Goal: Task Accomplishment & Management: Use online tool/utility

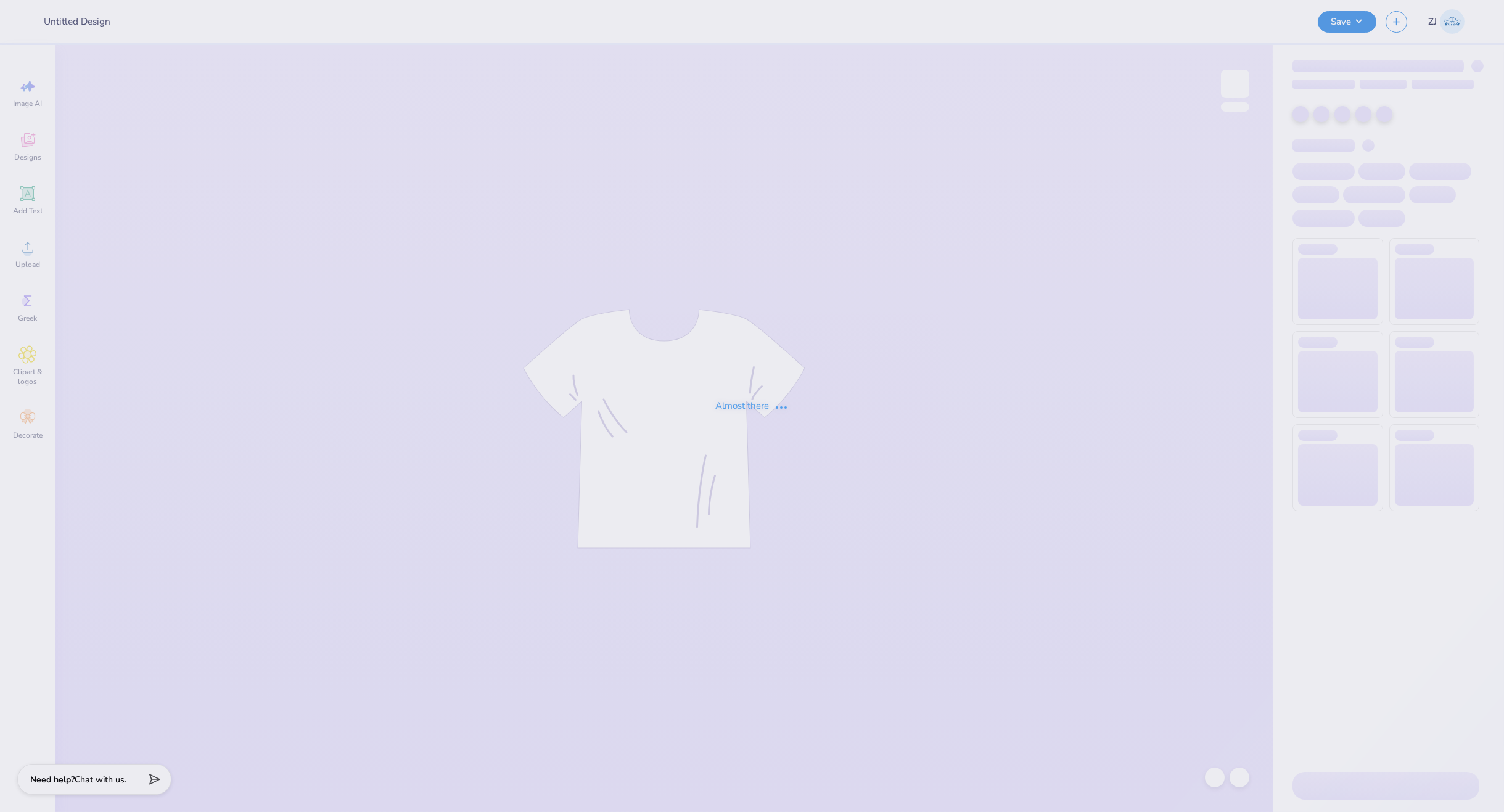
type input "Bucknell Theta Fall Date Party 2025"
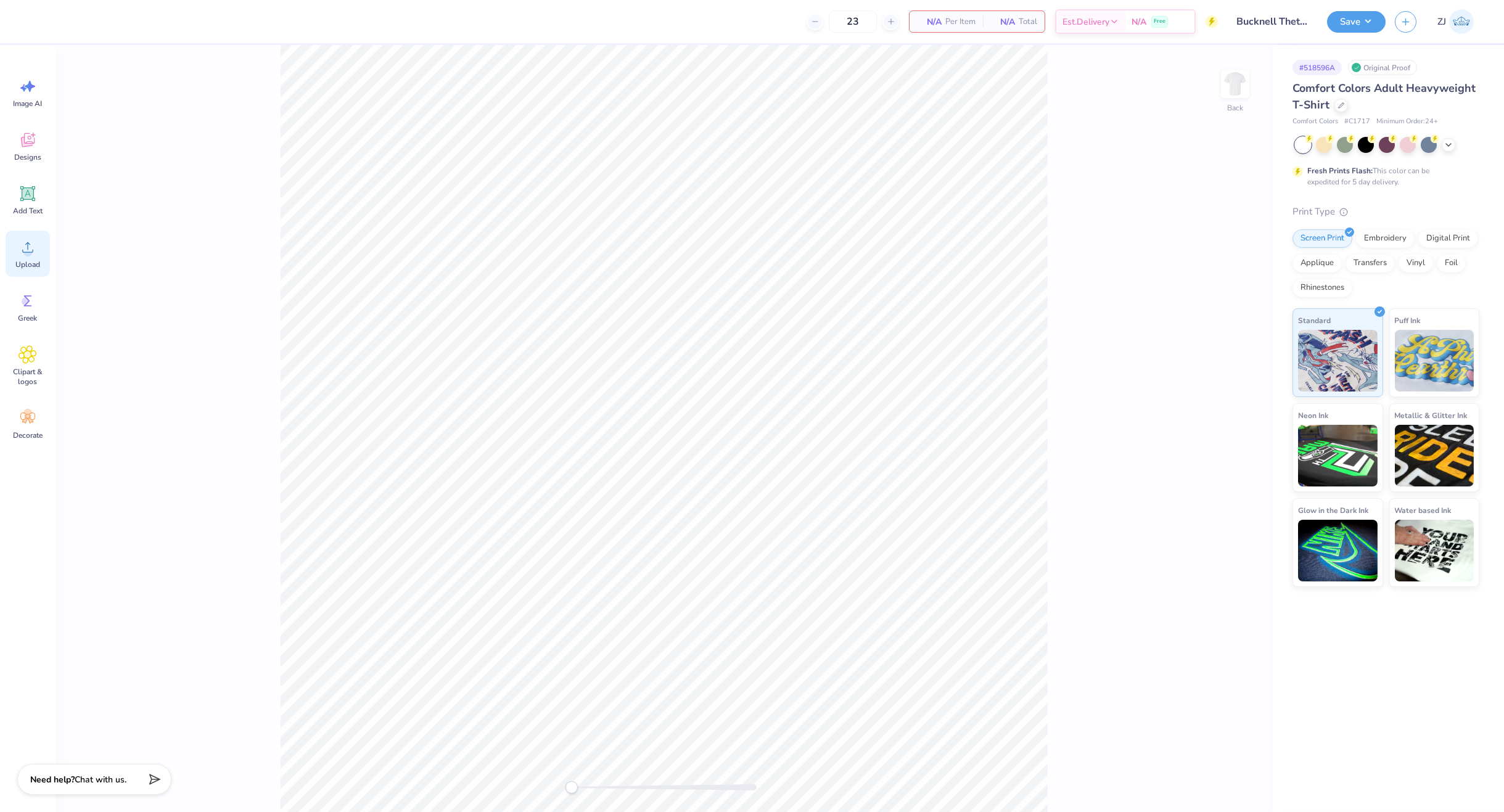
click at [34, 260] on span "Upload" at bounding box center [28, 264] width 25 height 10
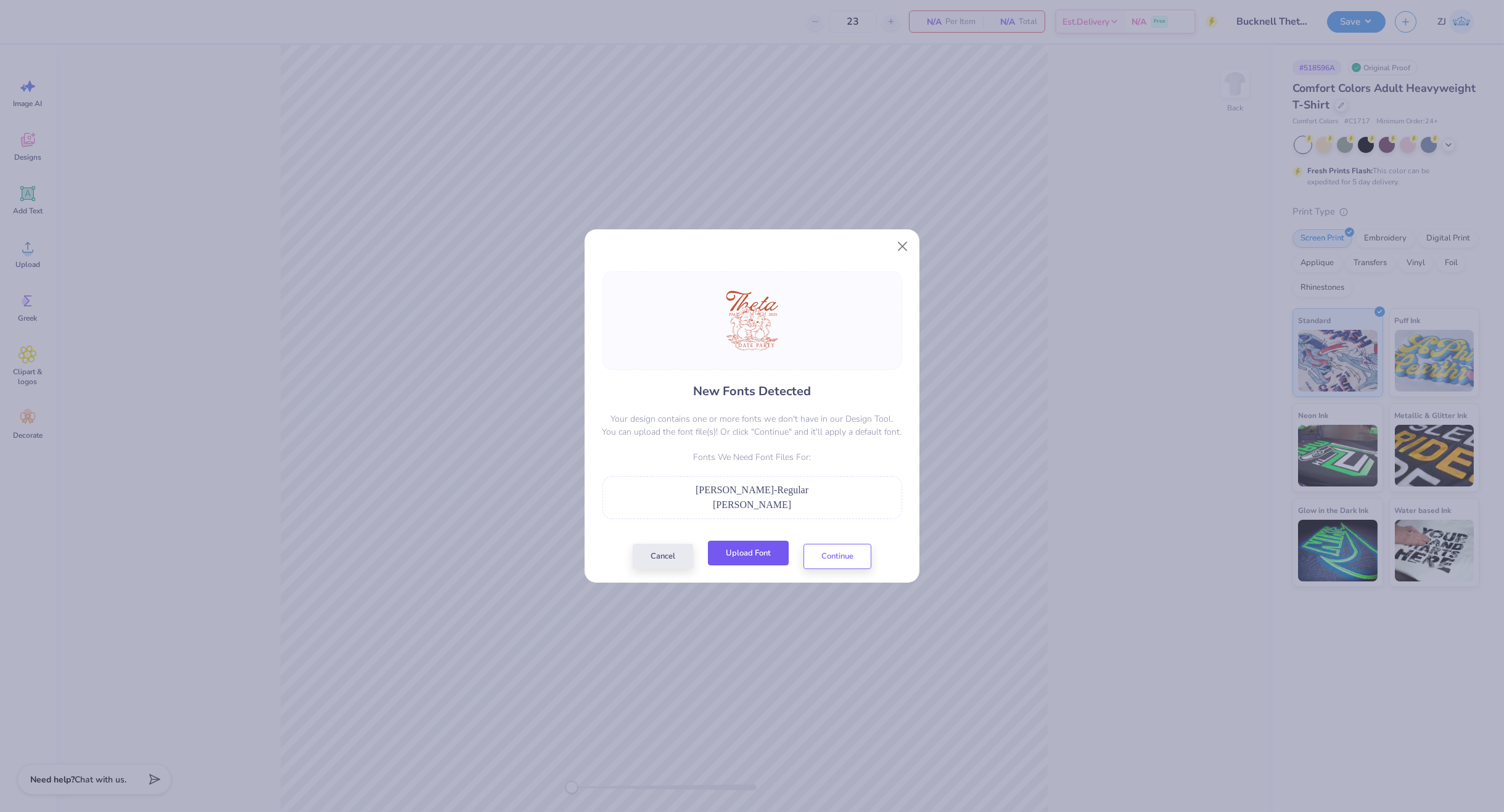
click at [766, 554] on button "Upload Font" at bounding box center [748, 554] width 81 height 26
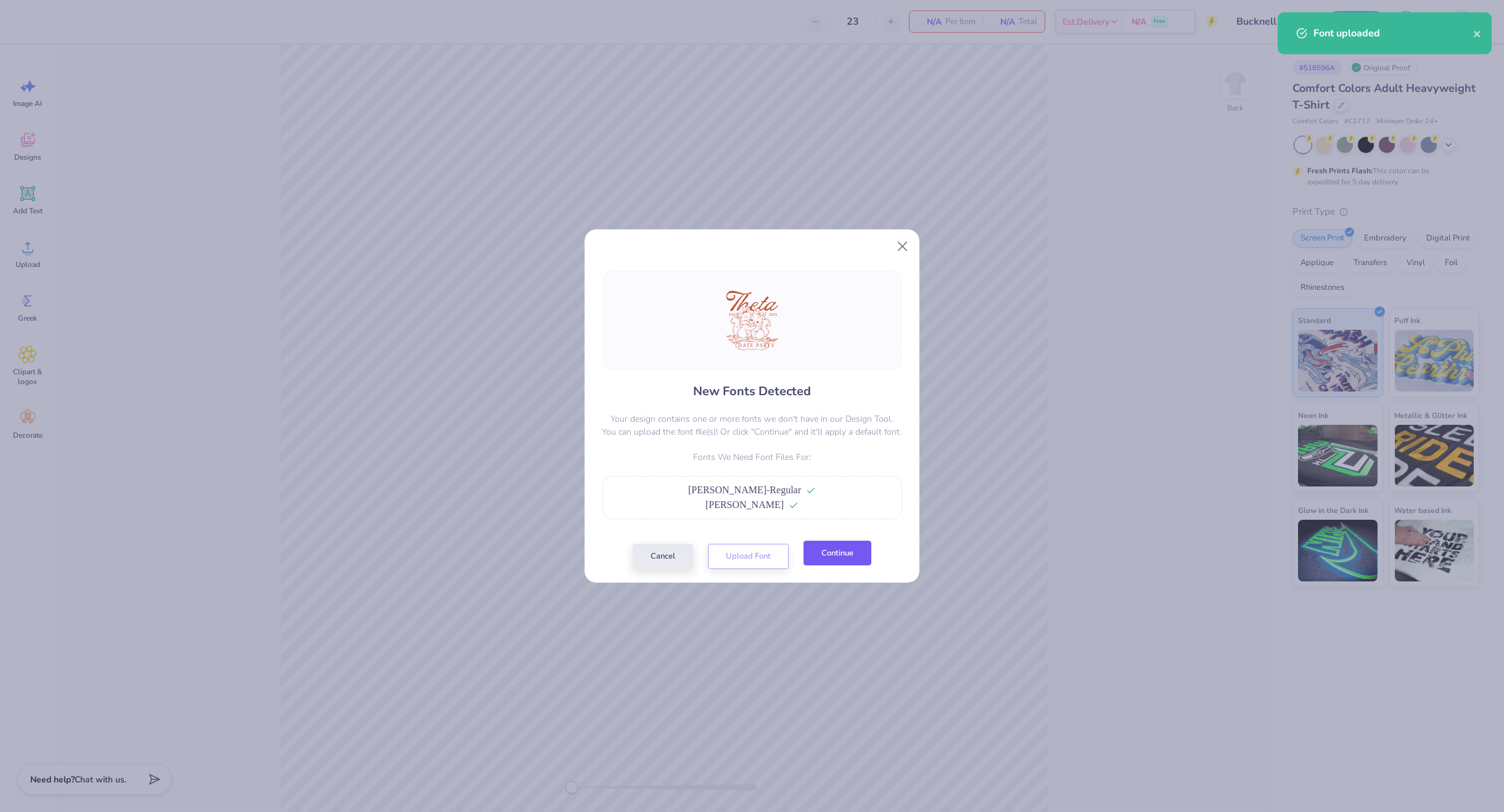
click at [859, 548] on button "Continue" at bounding box center [838, 554] width 68 height 26
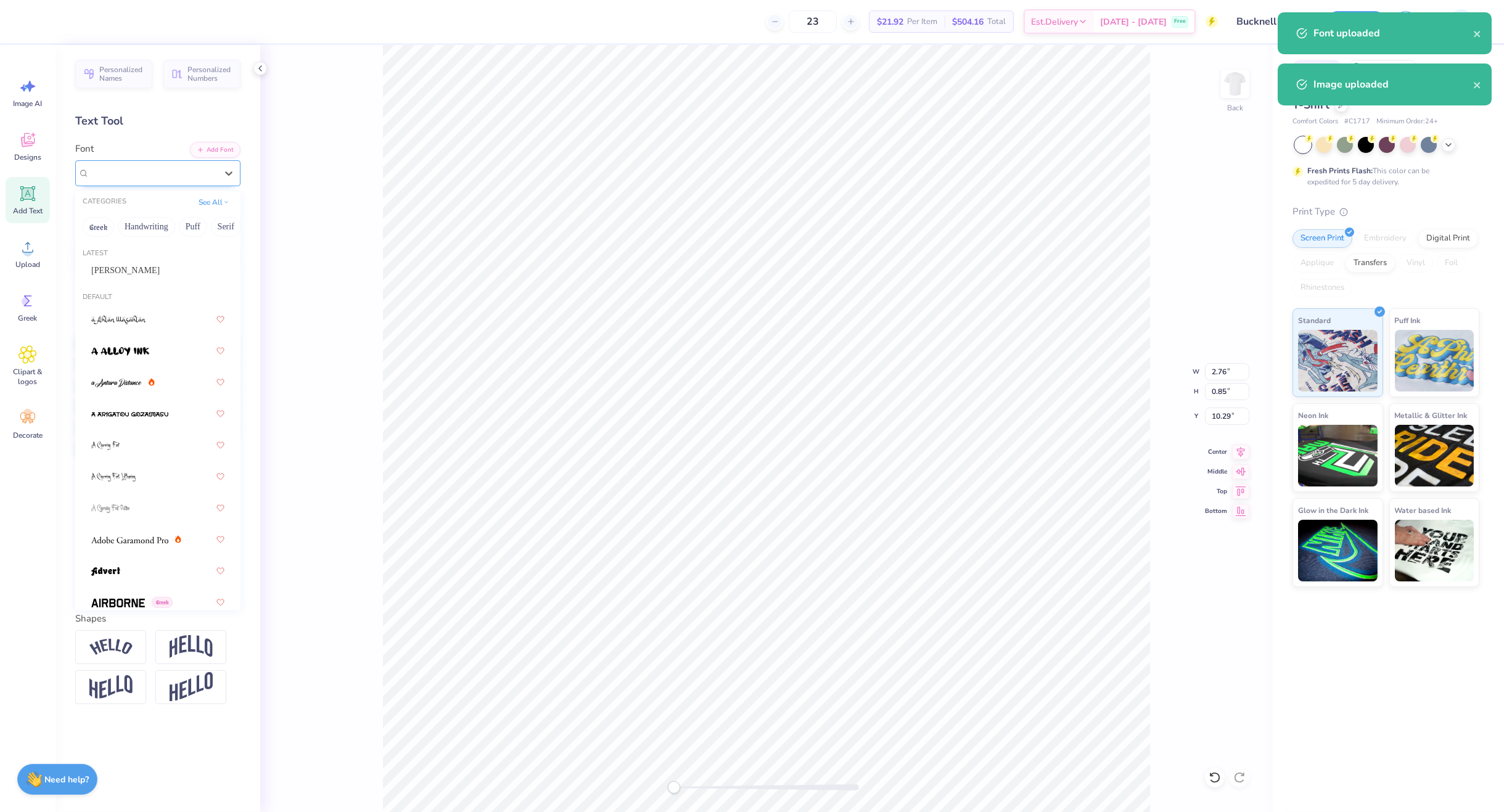
drag, startPoint x: 124, startPoint y: 161, endPoint x: 125, endPoint y: 185, distance: 24.0
click at [124, 161] on div "Super Dream" at bounding box center [158, 173] width 165 height 26
click at [110, 275] on span "Kiester" at bounding box center [125, 270] width 68 height 13
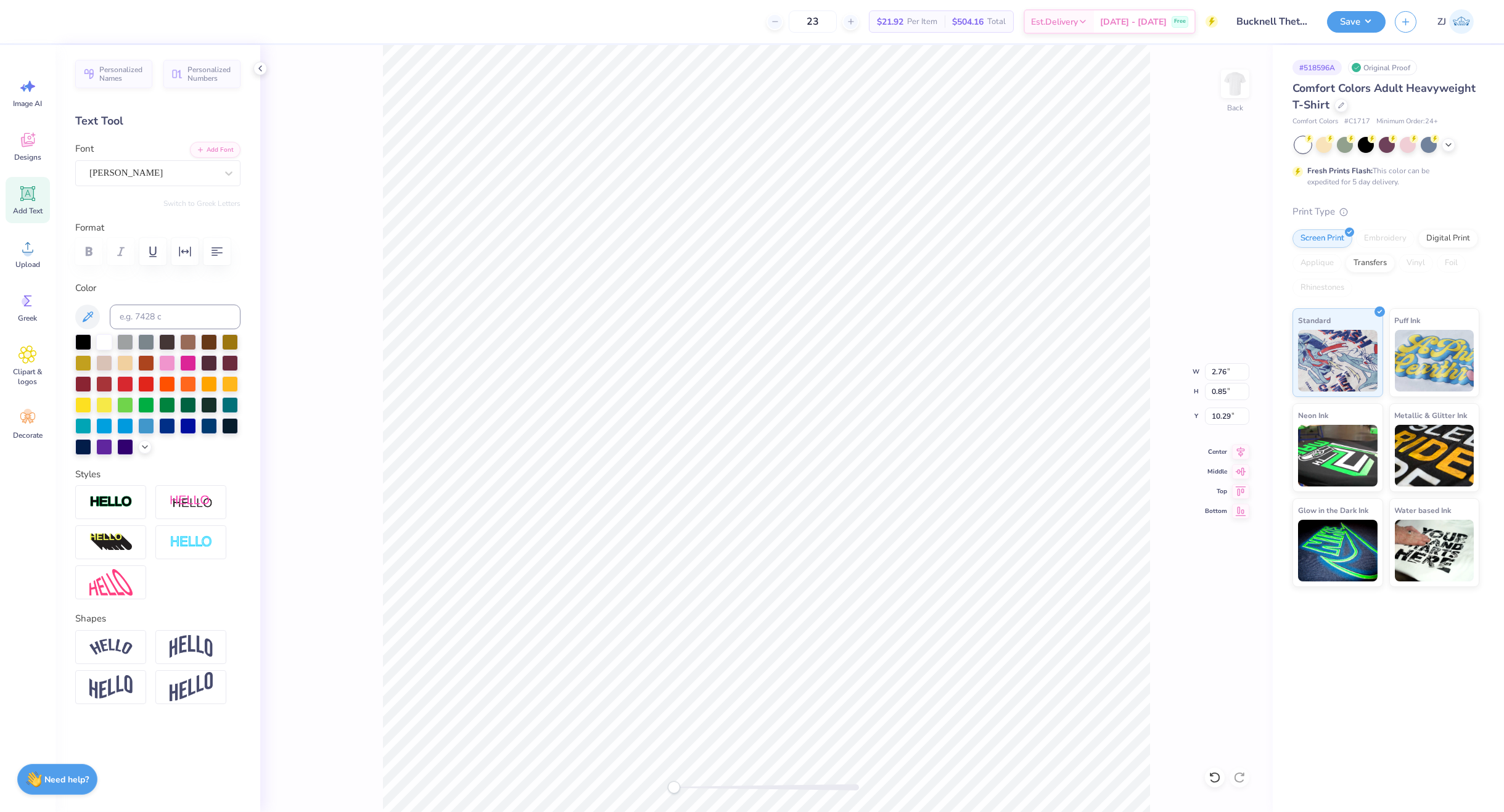
type input "2.47"
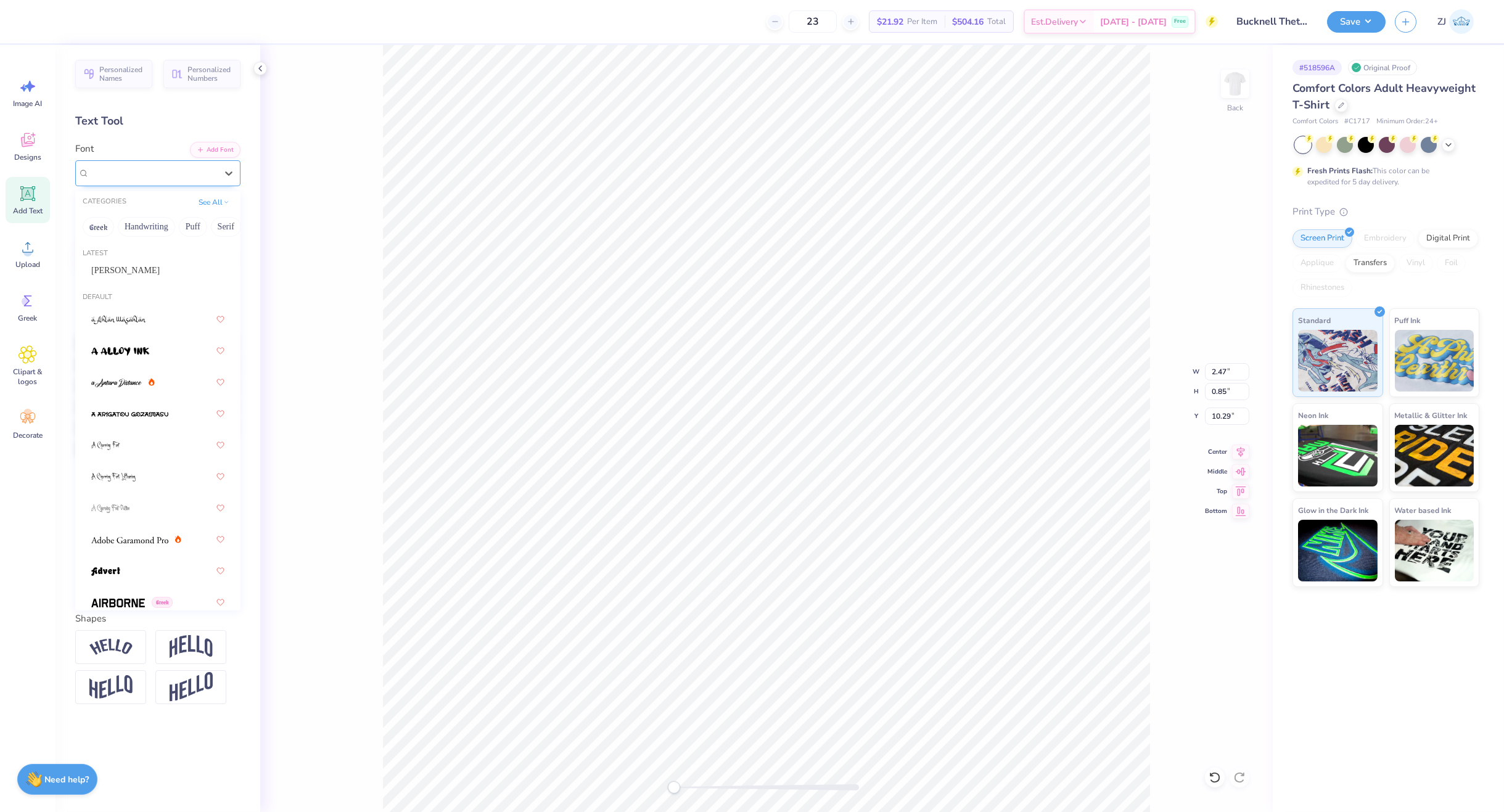
click at [140, 167] on div "Super Dream" at bounding box center [152, 173] width 130 height 19
click at [113, 272] on div "Kiester" at bounding box center [158, 270] width 133 height 13
click at [135, 169] on div "Super Dream" at bounding box center [152, 173] width 130 height 19
click at [88, 269] on div "Kiester" at bounding box center [158, 270] width 155 height 20
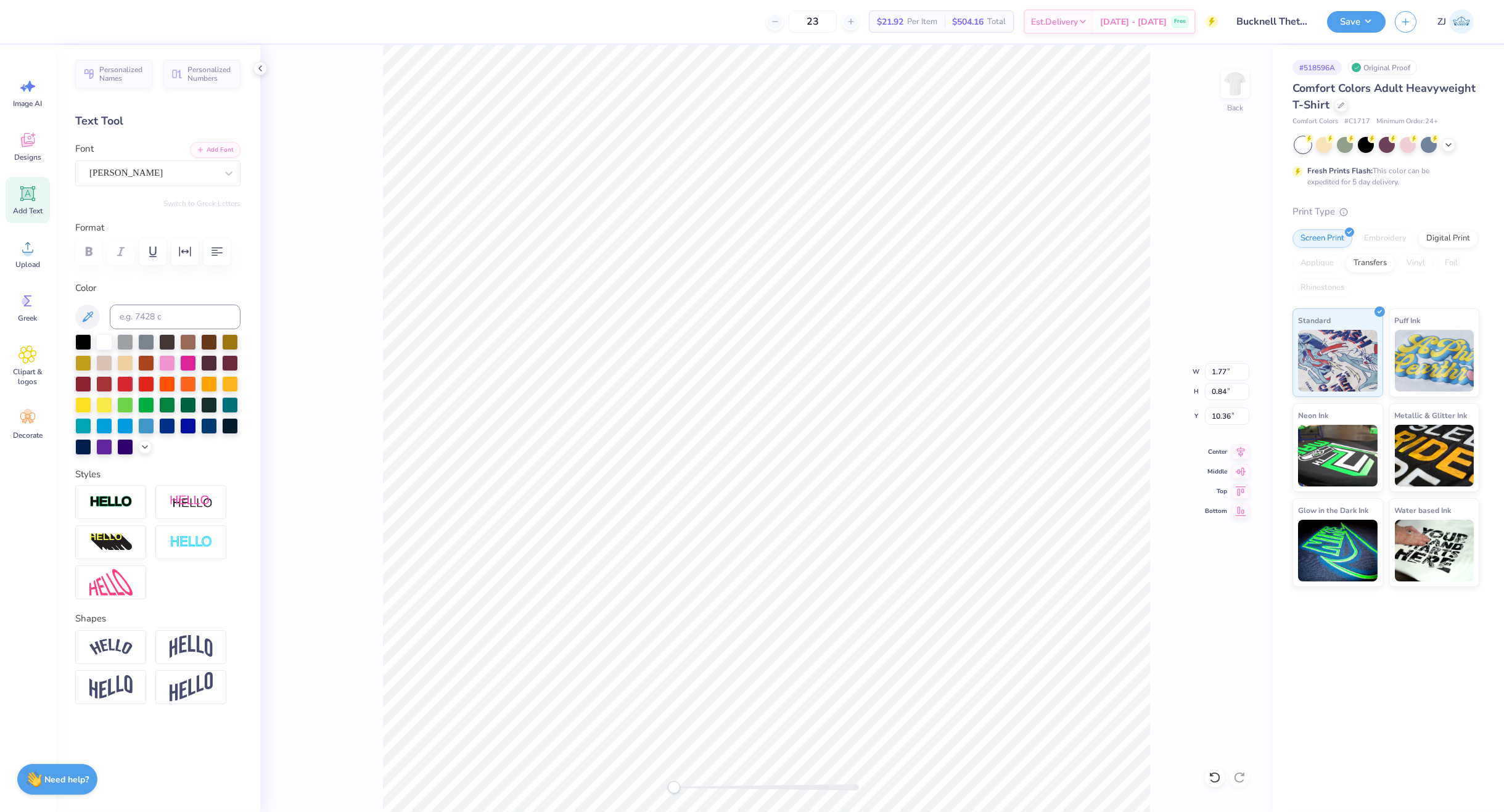
type input "12.47"
click at [1244, 446] on icon at bounding box center [1241, 450] width 17 height 15
click at [1244, 450] on icon at bounding box center [1241, 450] width 17 height 15
type input "14.00"
type input "16.01"
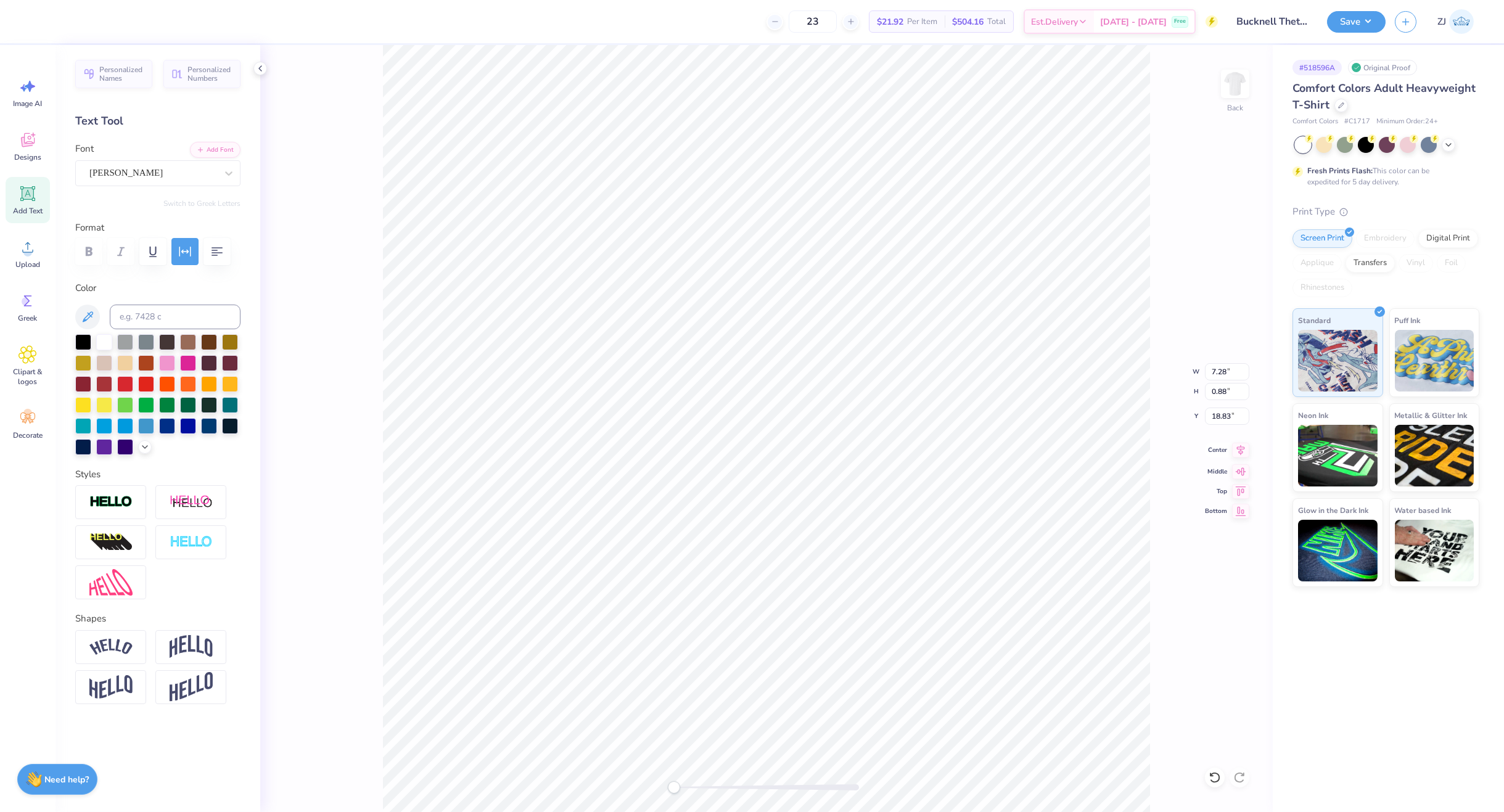
type input "4.49"
type input "7.28"
type input "0.88"
type input "18.83"
click at [1238, 452] on icon at bounding box center [1241, 452] width 8 height 11
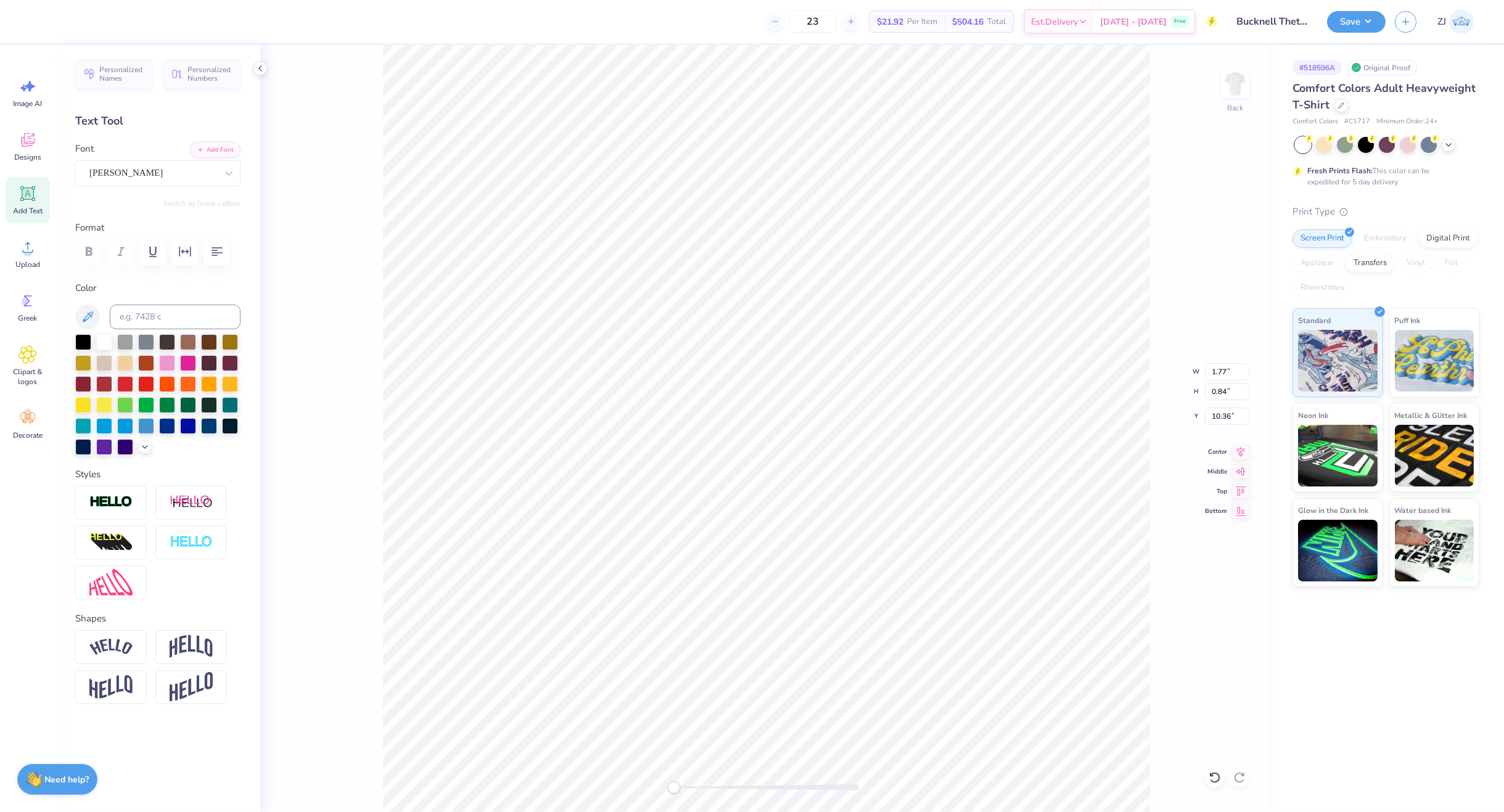
type input "12.47"
click at [1216, 368] on input "14.00" at bounding box center [1227, 371] width 44 height 17
type input "11.00"
type input "12.58"
click at [1229, 421] on input "6.21" at bounding box center [1227, 416] width 44 height 17
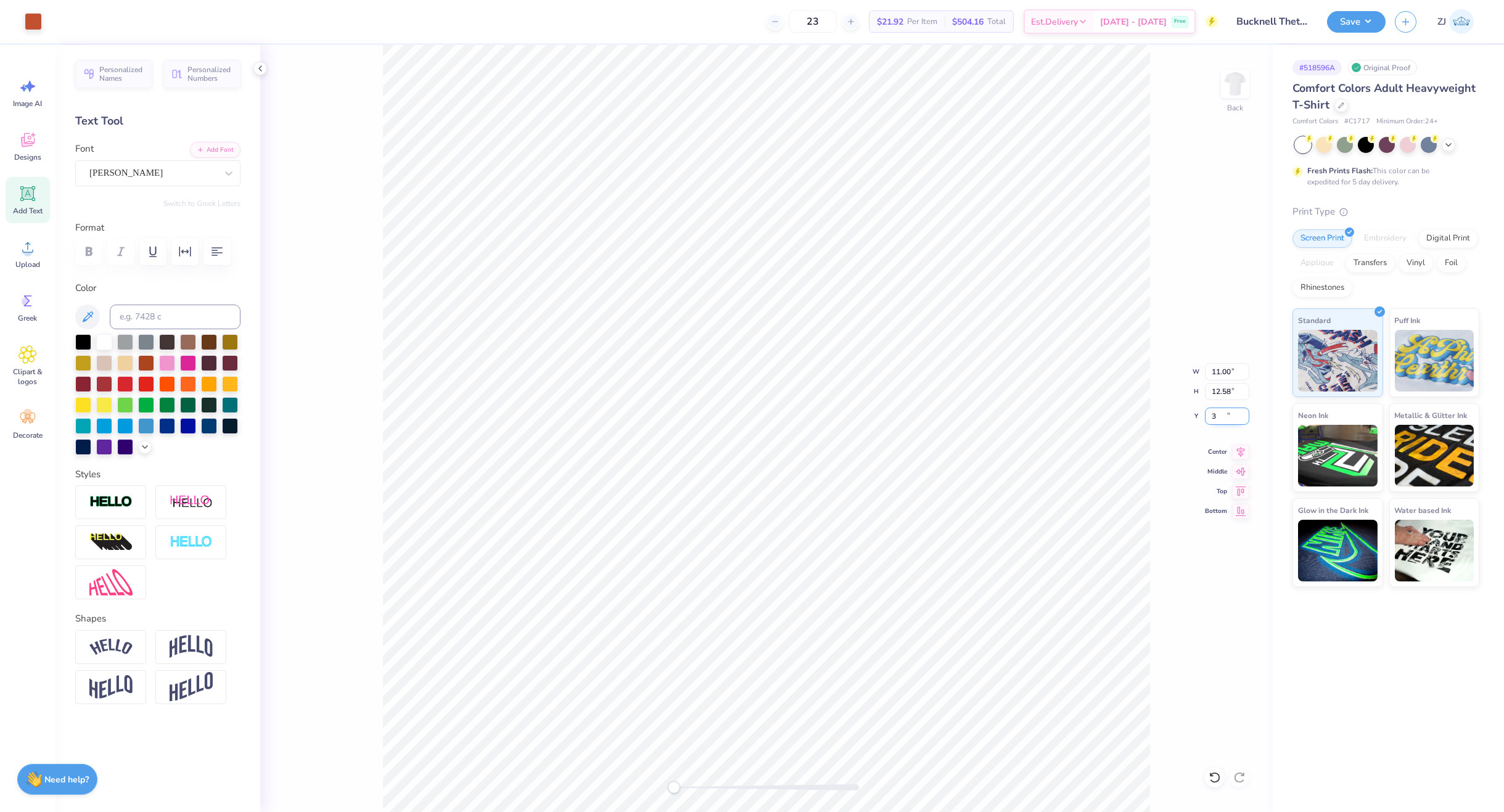
type input "3.00"
click at [1219, 379] on input "11.00" at bounding box center [1227, 371] width 44 height 17
type input "10.00"
type input "11.44"
type input "3.57"
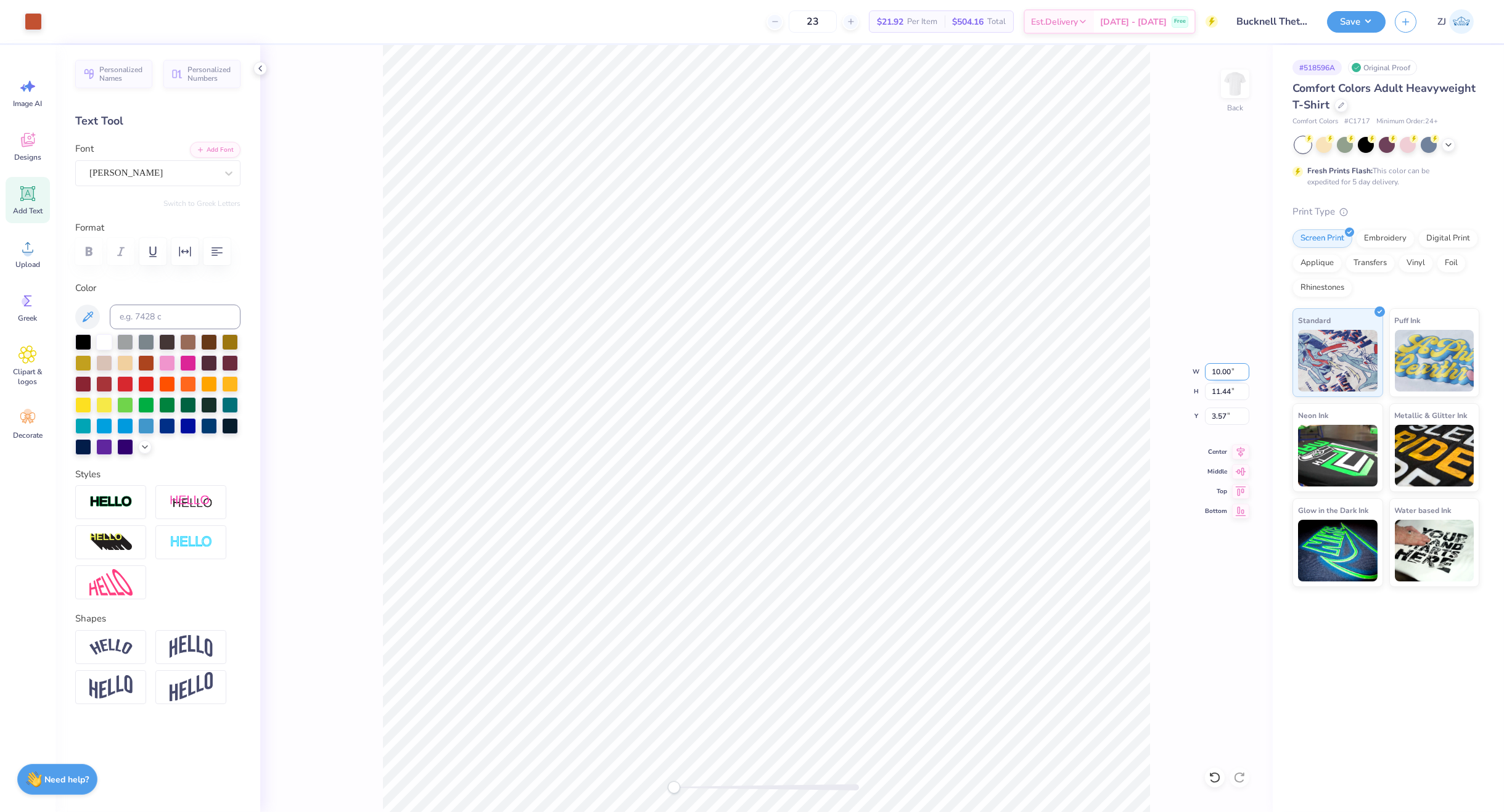
click at [1228, 374] on input "10.00" at bounding box center [1227, 371] width 44 height 17
type input "9.00"
type input "10.29"
click at [1226, 418] on input "4.14" at bounding box center [1227, 416] width 44 height 17
type input "3.00"
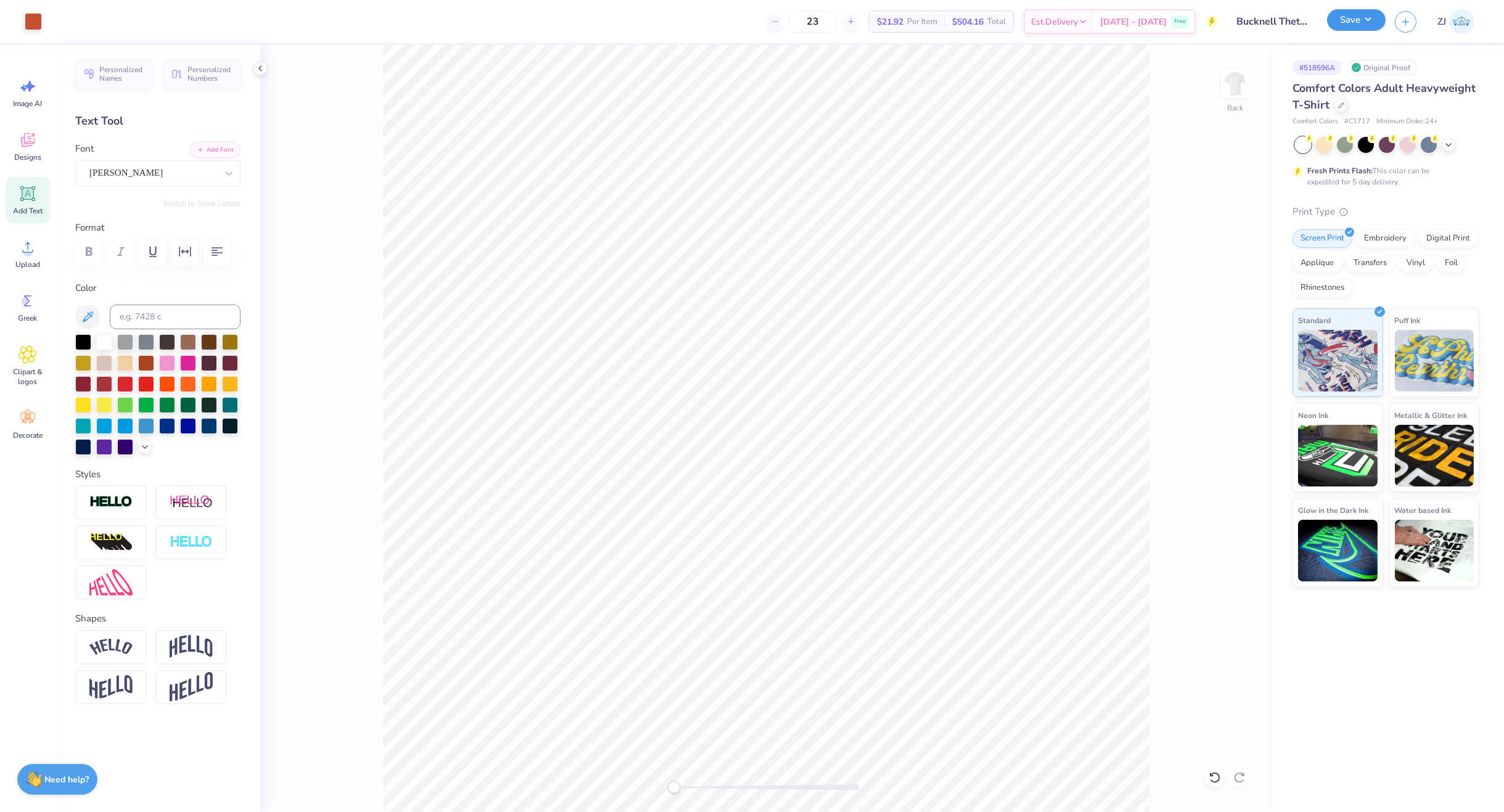
click at [1351, 20] on button "Save" at bounding box center [1356, 20] width 59 height 22
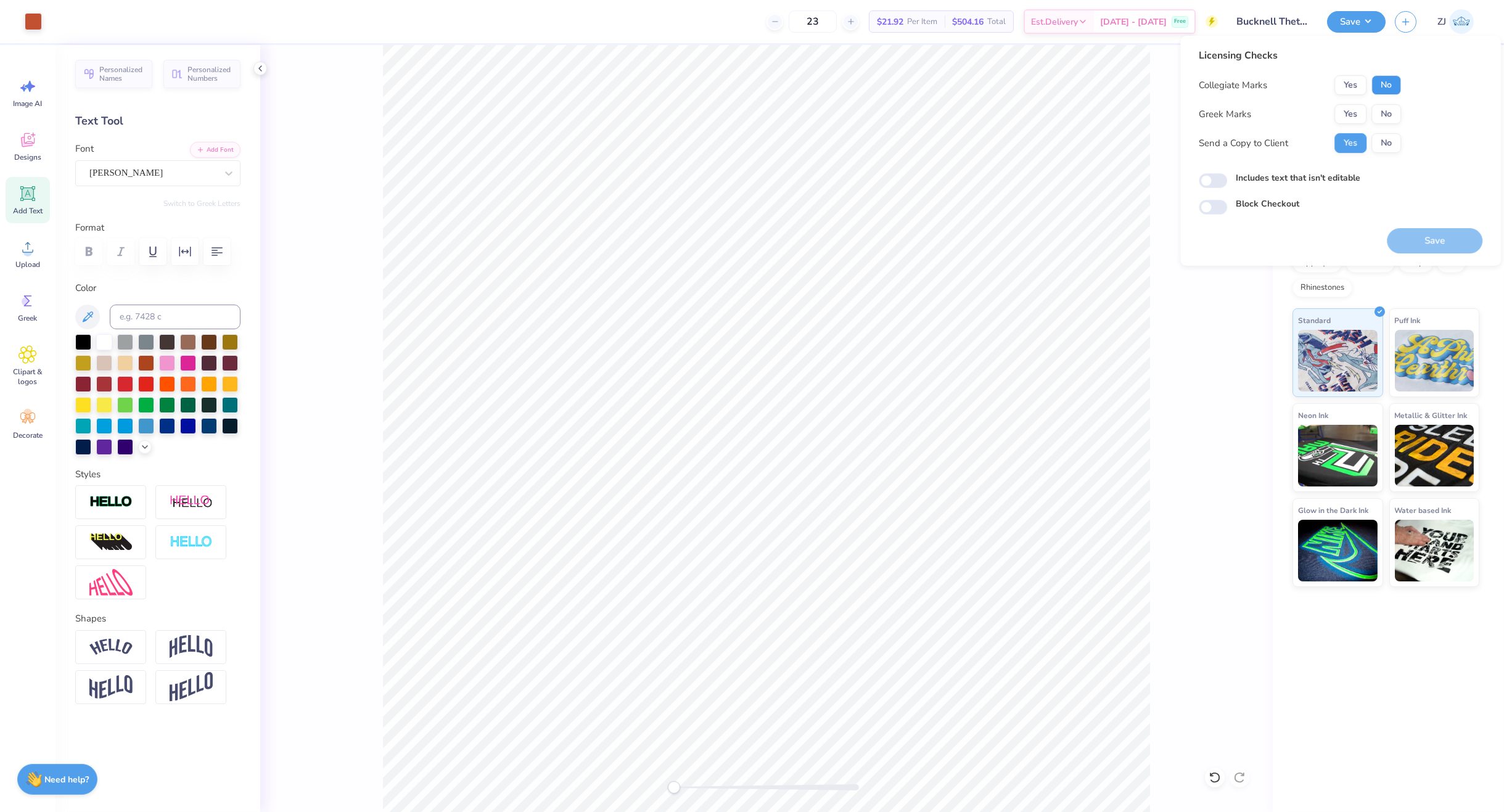
click at [1383, 75] on button "No" at bounding box center [1385, 85] width 29 height 20
click at [1353, 108] on button "Yes" at bounding box center [1350, 114] width 32 height 20
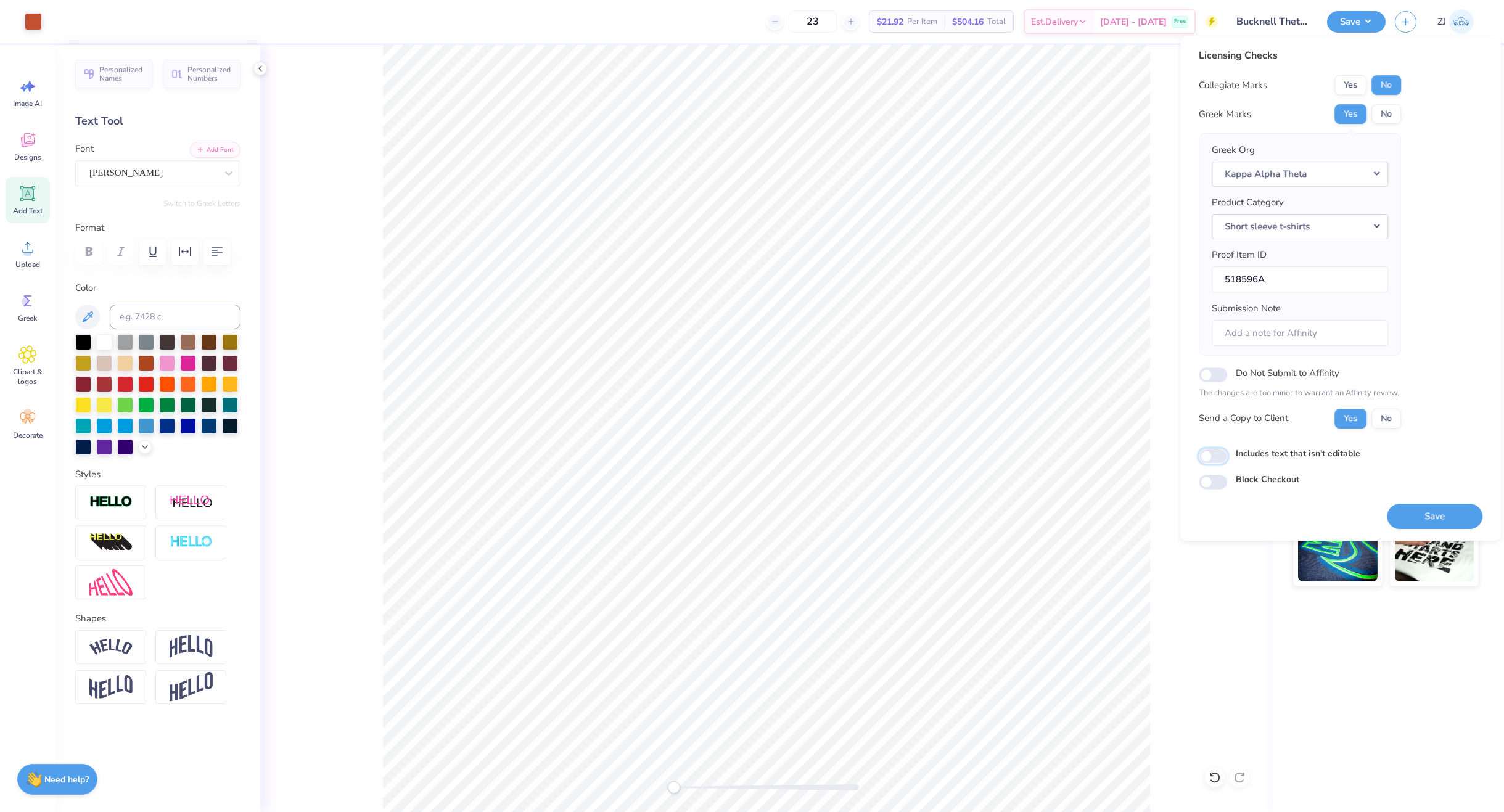
click at [1213, 449] on input "Includes text that isn't editable" at bounding box center [1213, 456] width 29 height 15
checkbox input "true"
drag, startPoint x: 1444, startPoint y: 513, endPoint x: 1438, endPoint y: 513, distance: 6.0
click at [1442, 513] on button "Save" at bounding box center [1434, 516] width 95 height 26
click at [1359, 23] on button "Save" at bounding box center [1356, 20] width 59 height 22
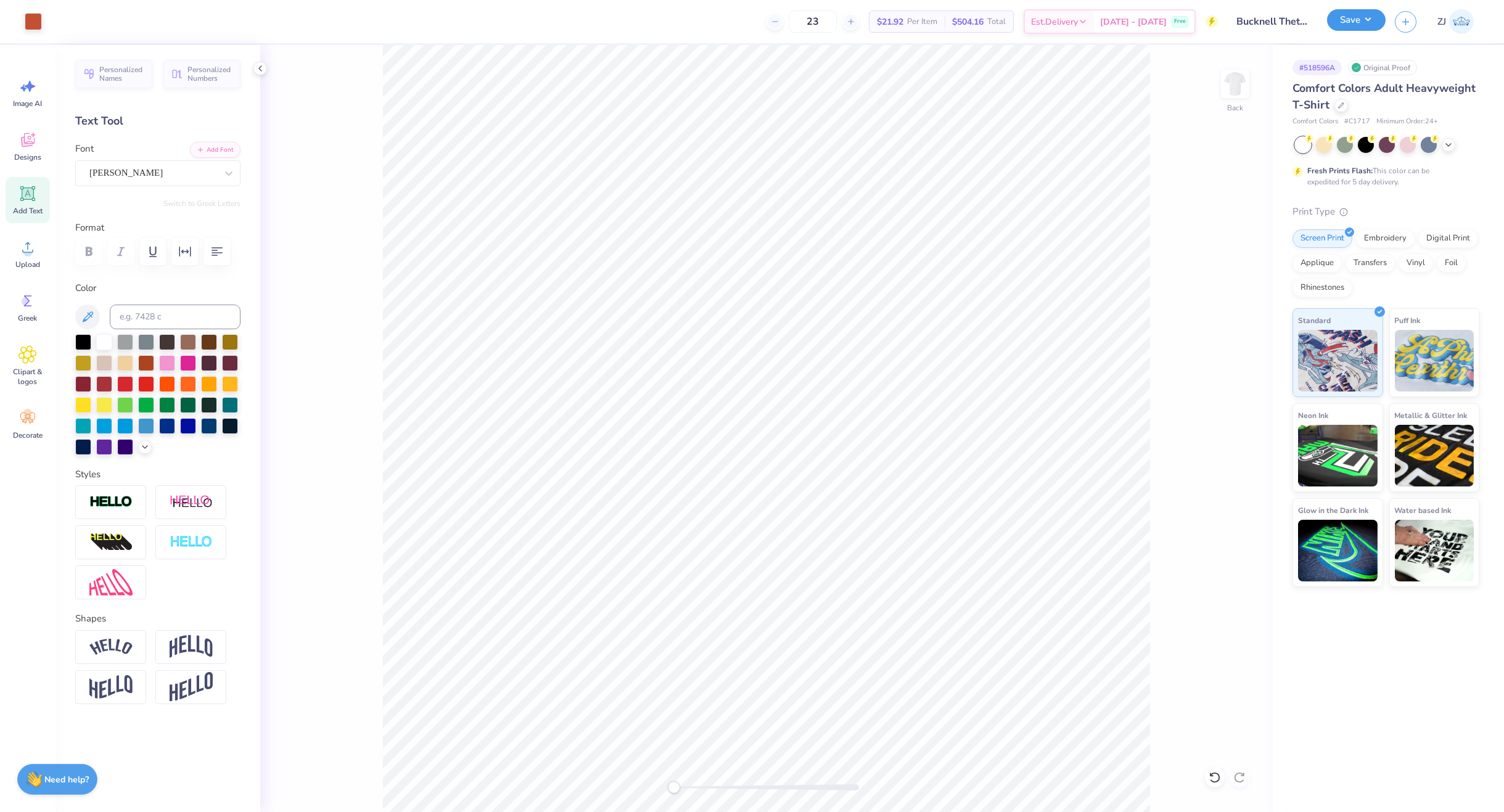
click at [1359, 17] on button "Save" at bounding box center [1356, 20] width 59 height 22
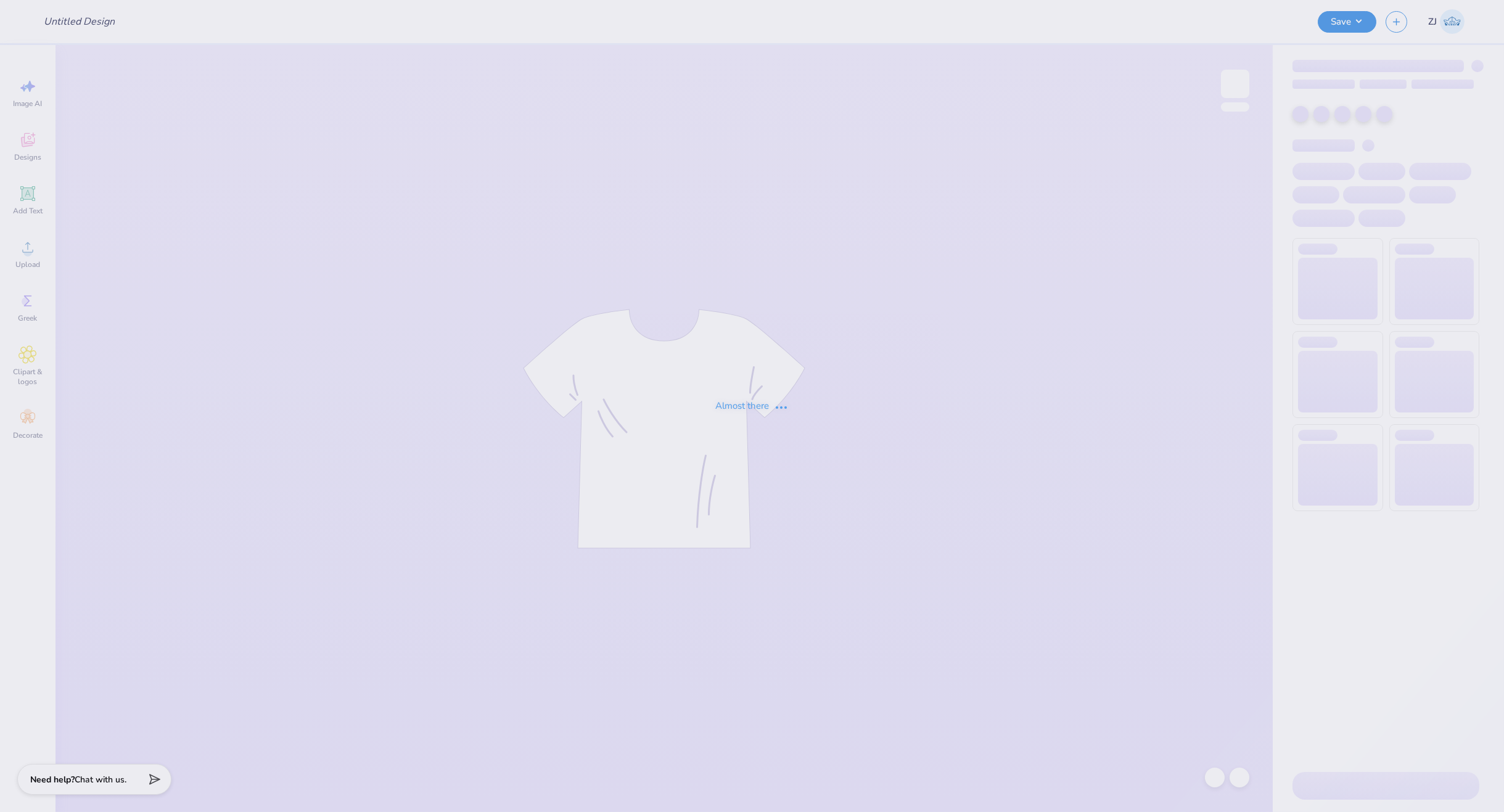
type input "Bucknell Theta Fall Date Party 2025"
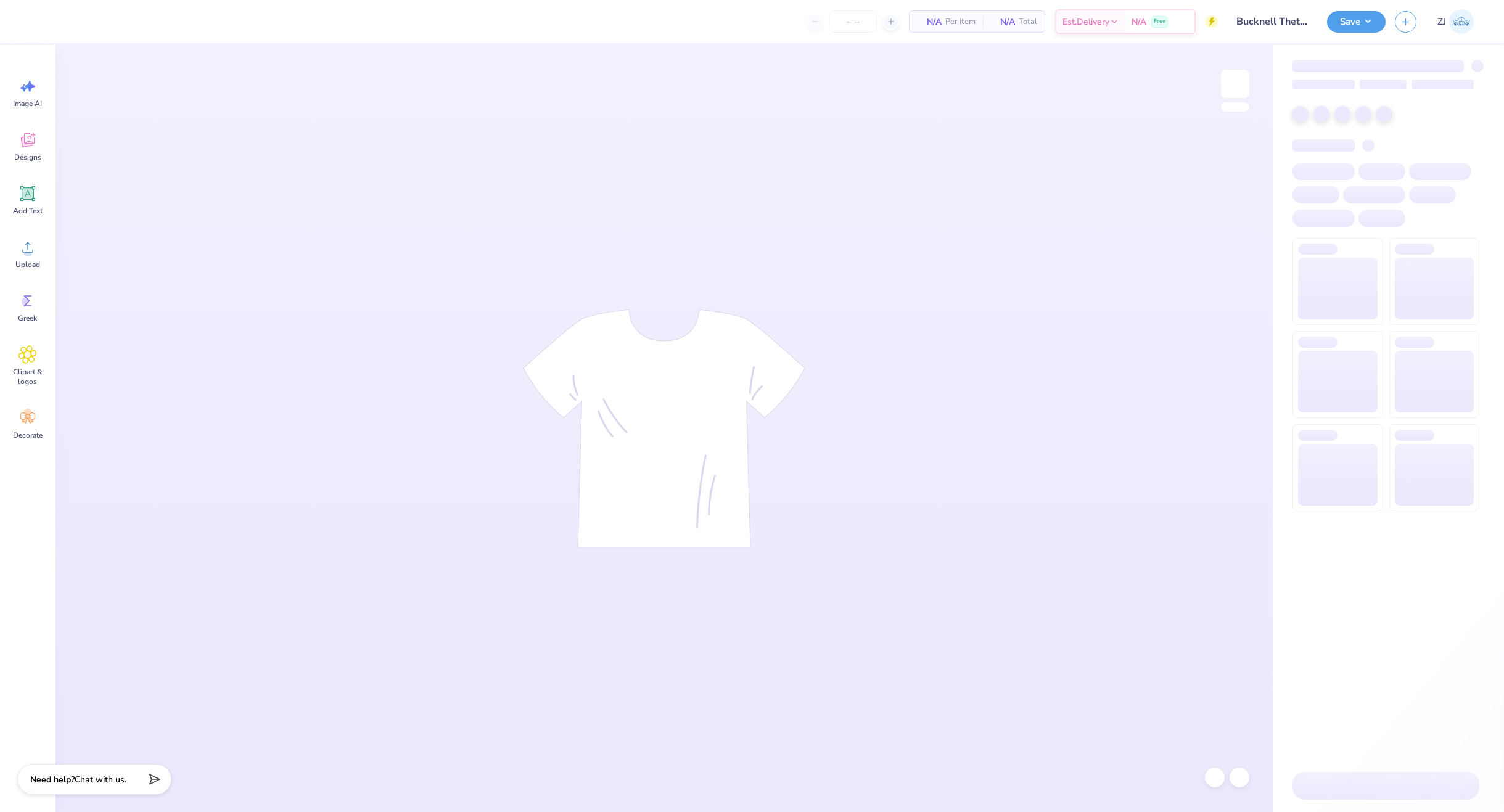
type input "21"
